Goal: Task Accomplishment & Management: Use online tool/utility

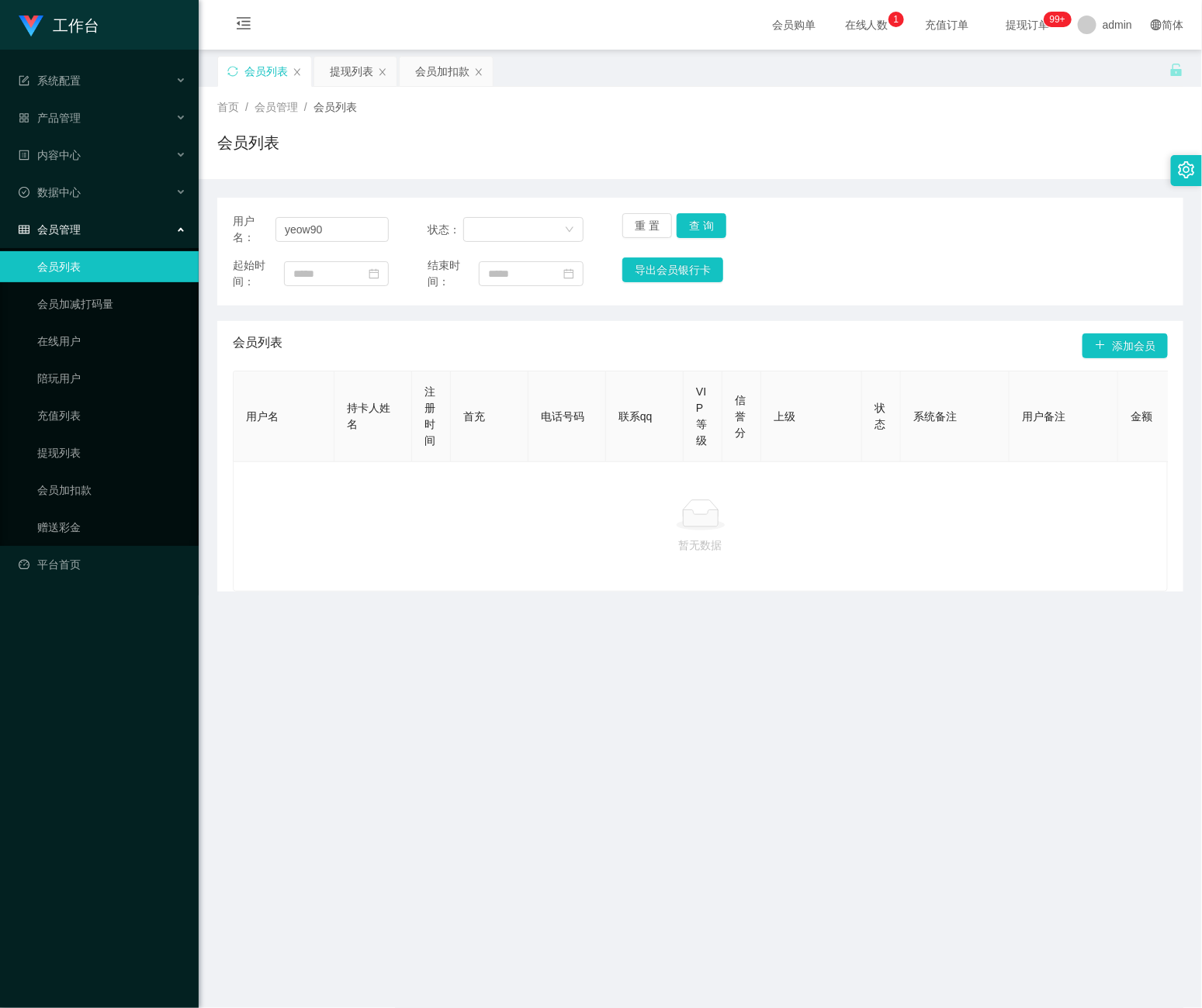
click at [343, 68] on div "提现列表" at bounding box center [352, 71] width 44 height 29
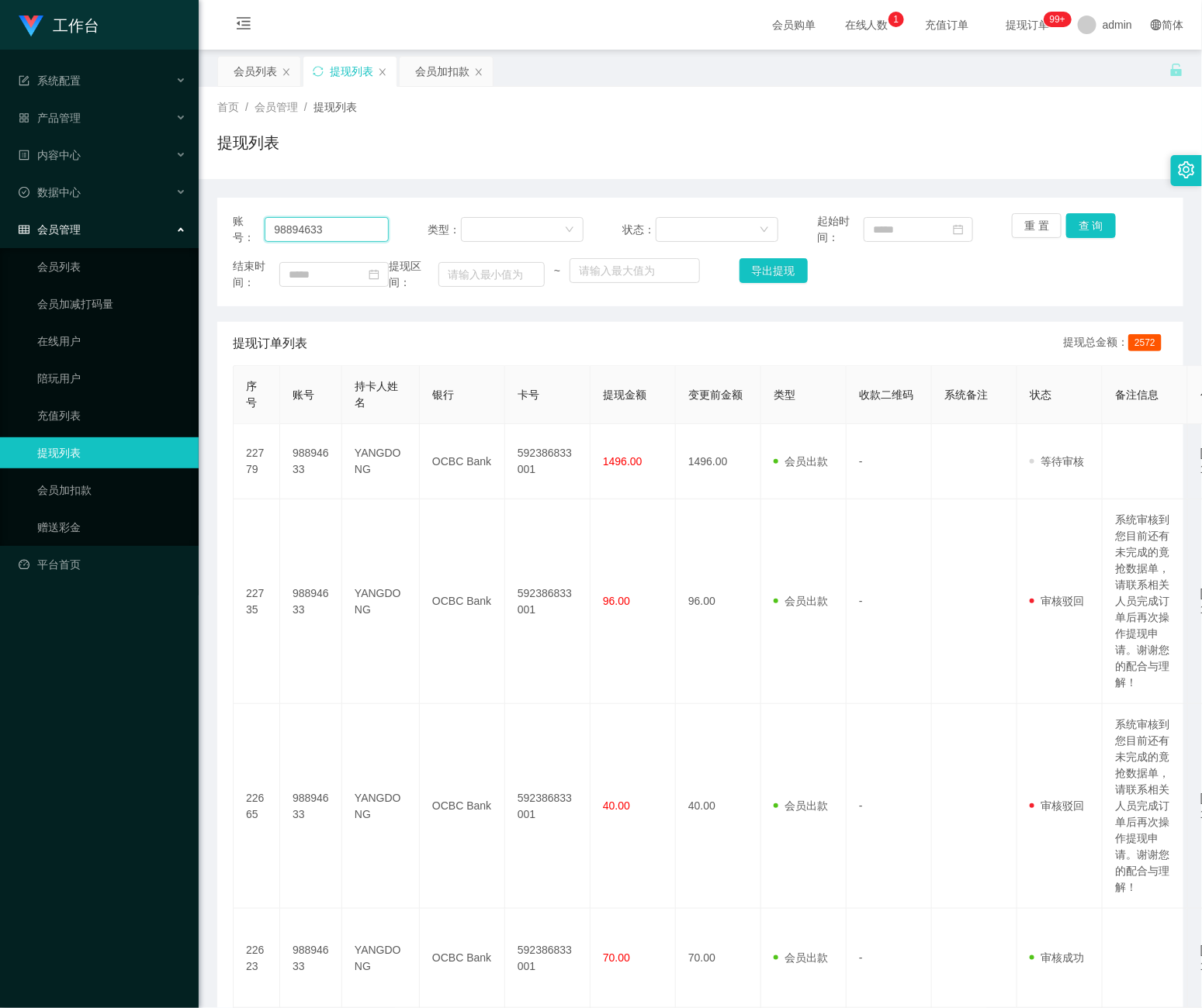
drag, startPoint x: 366, startPoint y: 235, endPoint x: 554, endPoint y: 254, distance: 189.0
click at [161, 235] on section "工作台 系统配置 产品管理 内容中心 数据中心 会员管理 会员列表 会员加减打码量 在线用户 陪玩用户 充值列表 提现列表 会员加扣款 赠送彩金 平台首页 保…" at bounding box center [601, 858] width 1202 height 1715
paste input "Nyambar"
type input "Nyambar"
click at [1081, 231] on button "查 询" at bounding box center [1090, 226] width 49 height 25
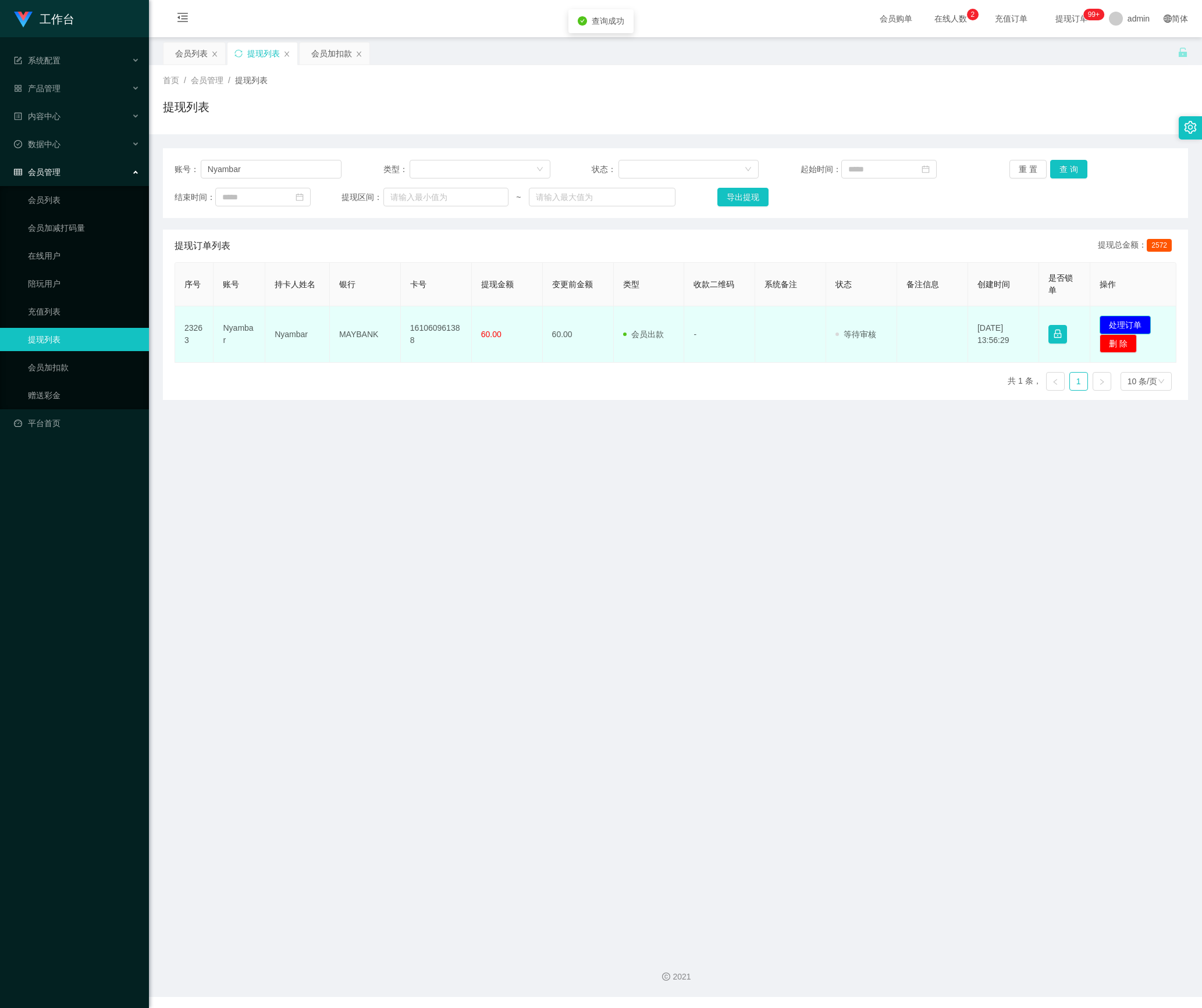
click at [901, 323] on button "处理订单" at bounding box center [1125, 325] width 51 height 18
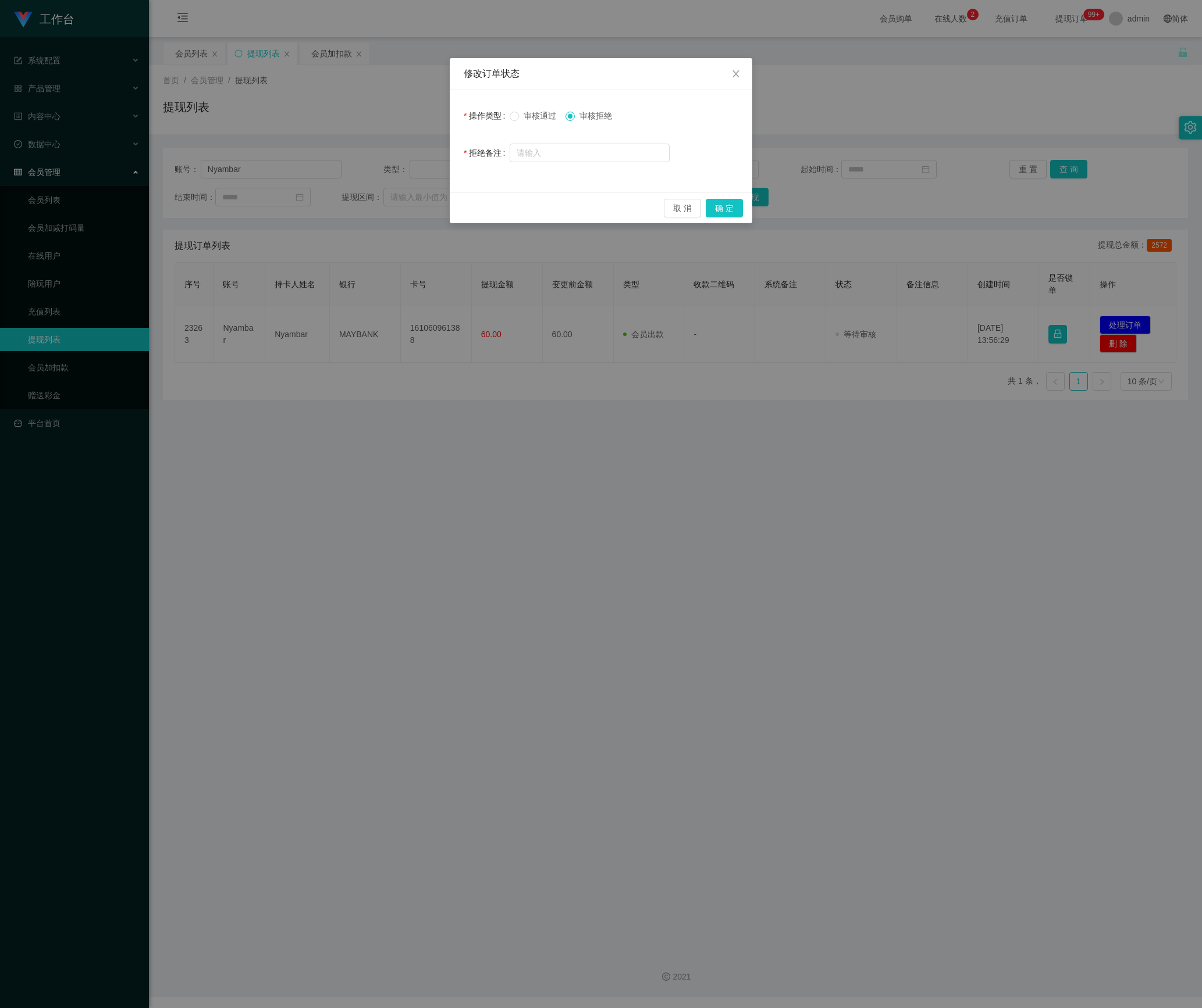
click at [533, 118] on span "审核通过" at bounding box center [540, 116] width 42 height 9
click at [726, 211] on button "确 定" at bounding box center [724, 208] width 37 height 18
